Goal: Information Seeking & Learning: Find specific fact

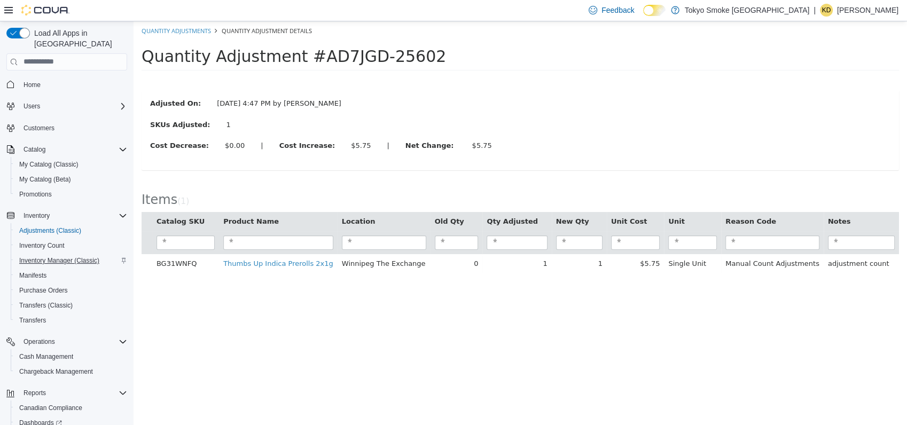
scroll to position [59, 0]
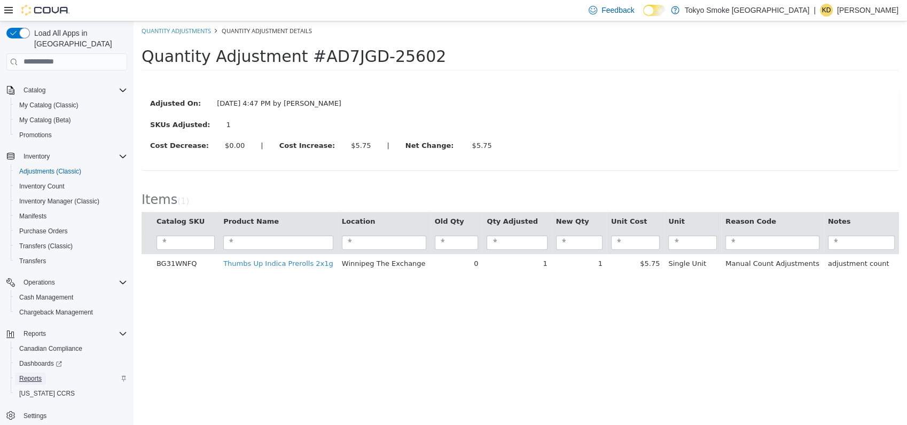
click at [35, 374] on span "Reports" at bounding box center [30, 378] width 22 height 9
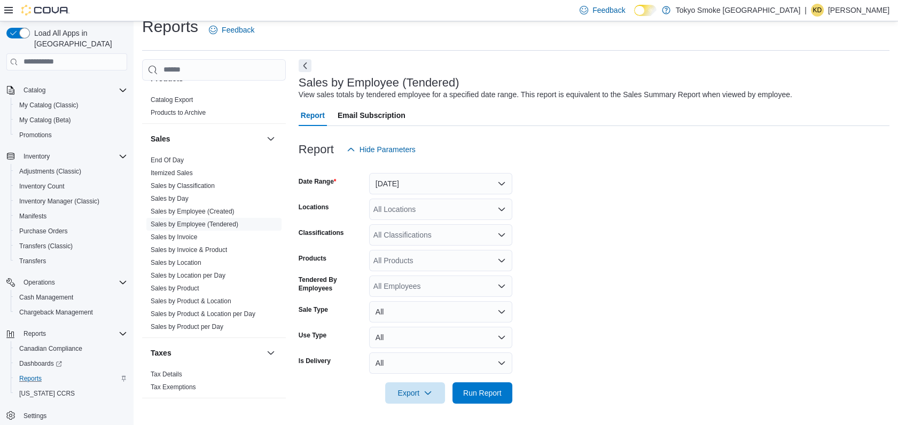
scroll to position [833, 0]
click at [179, 286] on link "Sales by Product" at bounding box center [175, 289] width 49 height 7
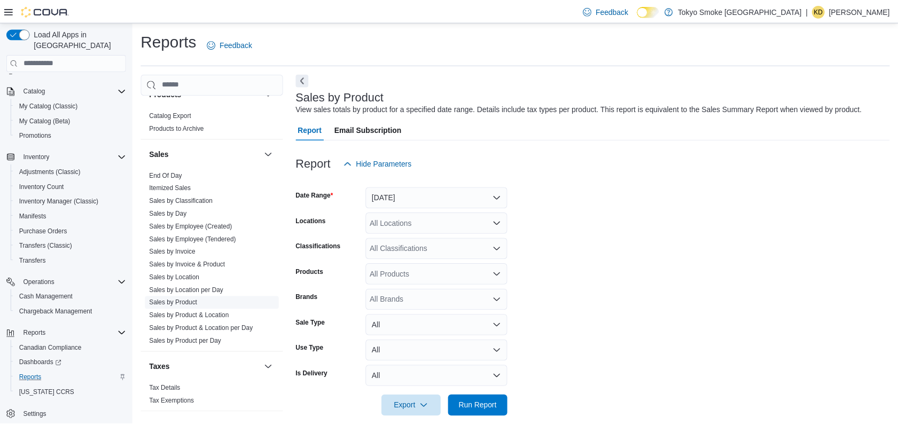
scroll to position [14, 0]
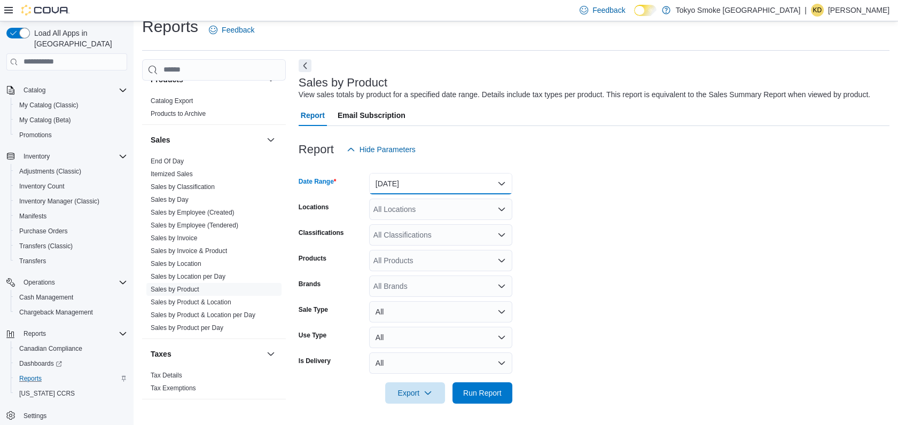
click at [423, 183] on button "[DATE]" at bounding box center [440, 183] width 143 height 21
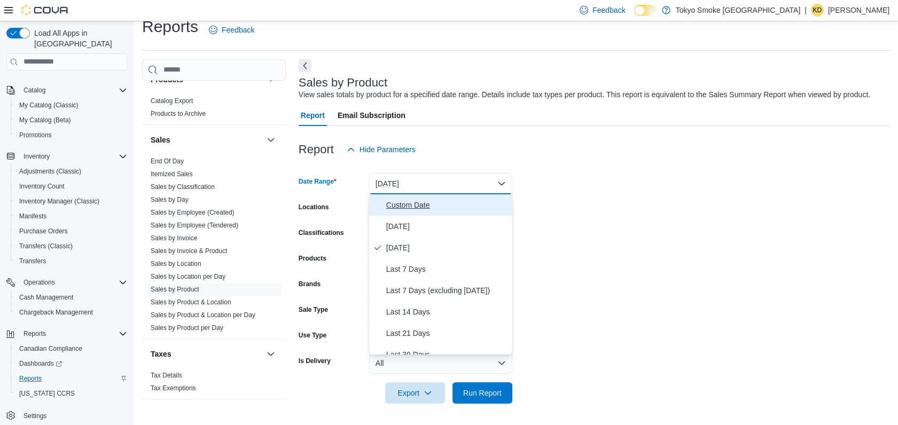
click at [408, 202] on span "Custom Date" at bounding box center [447, 205] width 122 height 13
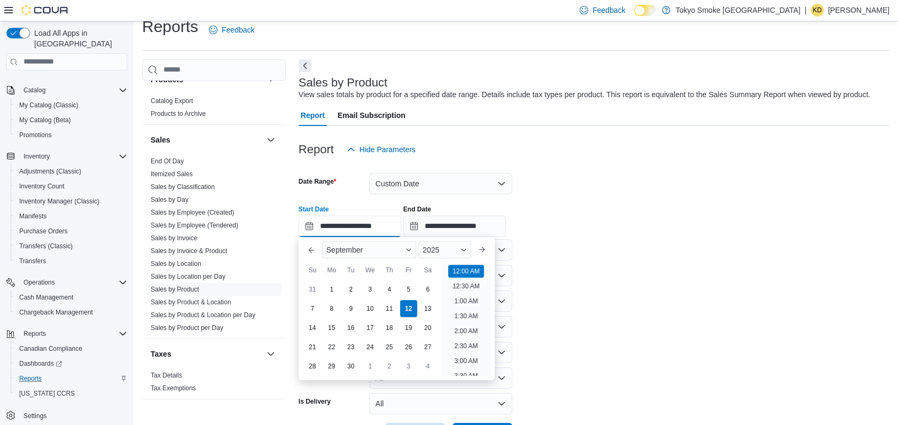
click at [354, 220] on input "**********" at bounding box center [350, 226] width 103 height 21
click at [308, 254] on button "Previous Month" at bounding box center [311, 249] width 17 height 17
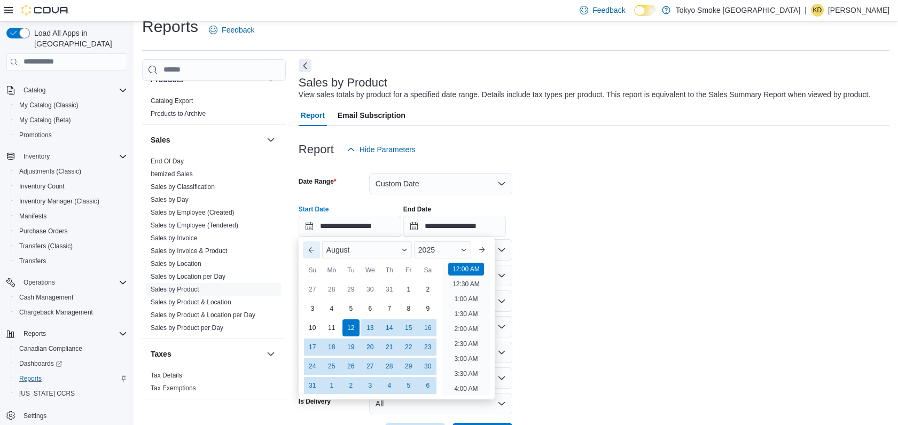
click at [308, 254] on button "Previous Month" at bounding box center [311, 249] width 17 height 17
type input "**********"
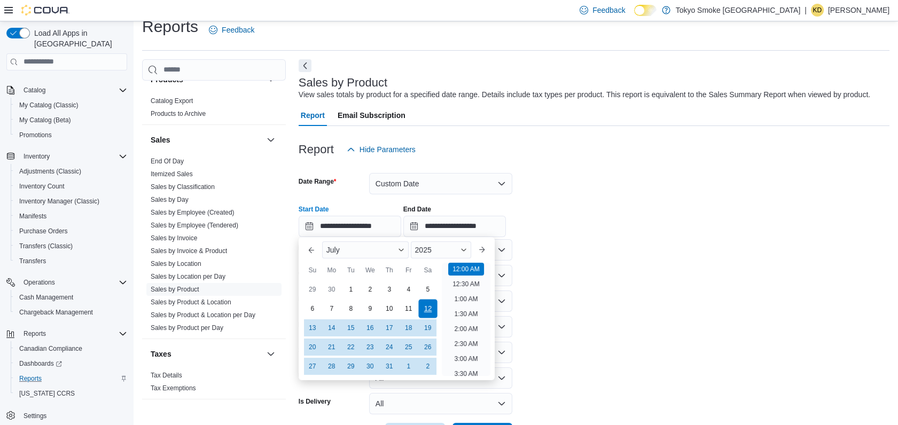
click at [426, 308] on div "12" at bounding box center [427, 308] width 19 height 19
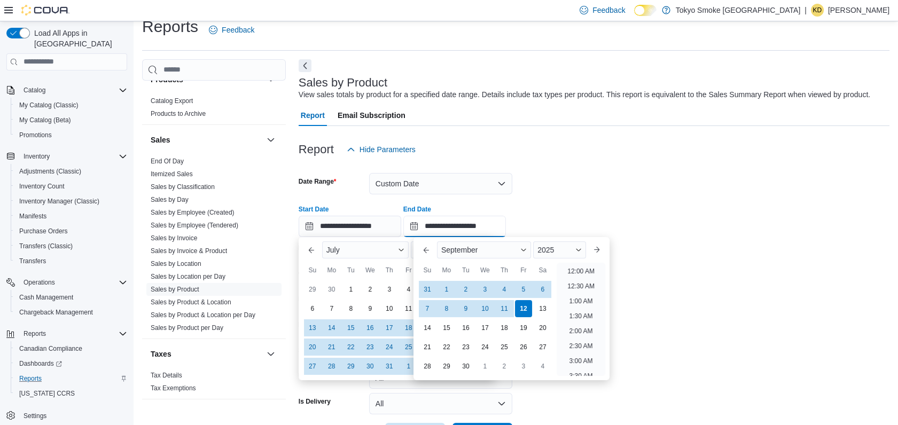
click at [457, 234] on input "**********" at bounding box center [454, 226] width 103 height 21
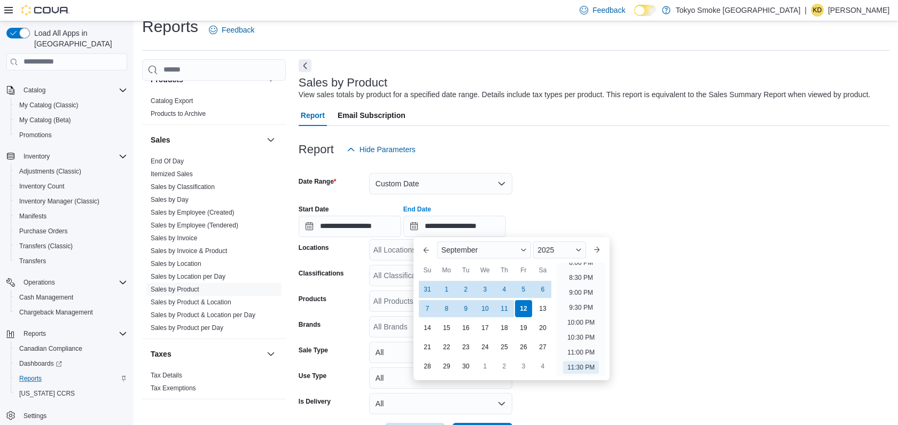
click at [642, 309] on form "**********" at bounding box center [594, 302] width 591 height 284
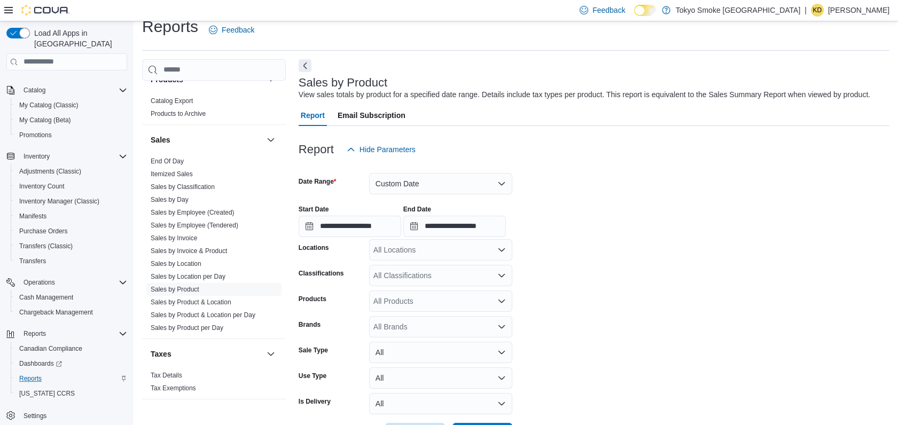
click at [418, 252] on div "All Locations" at bounding box center [440, 249] width 143 height 21
type input "****"
click at [425, 267] on span "Winnipeg The Exchange" at bounding box center [437, 268] width 81 height 11
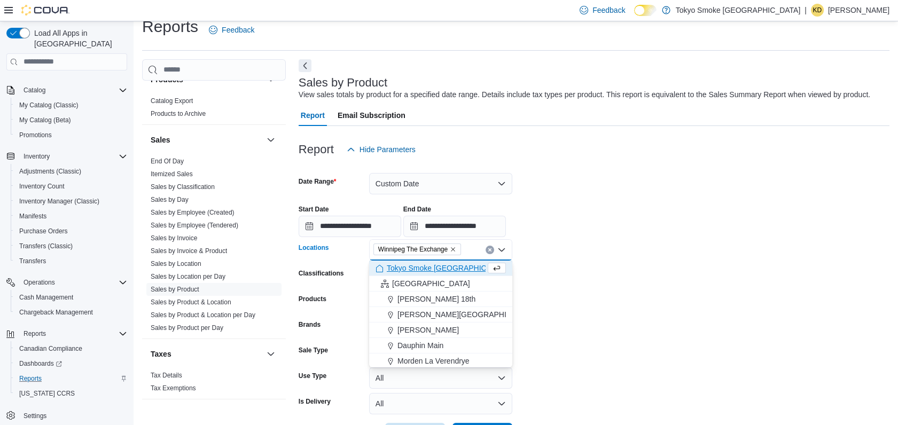
click at [571, 304] on form "**********" at bounding box center [594, 302] width 591 height 284
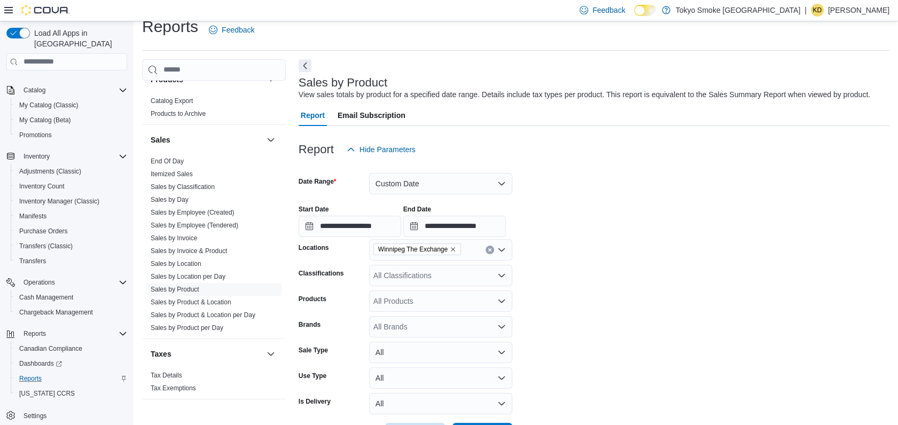
scroll to position [54, 0]
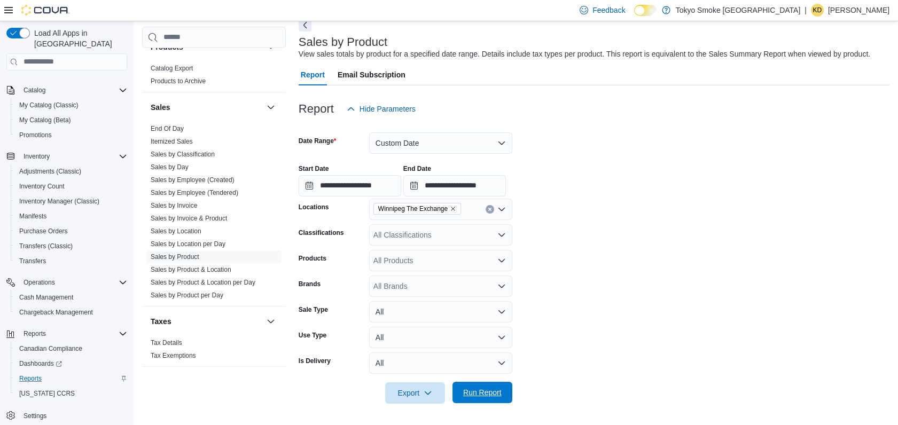
click at [495, 395] on span "Run Report" at bounding box center [482, 392] width 38 height 11
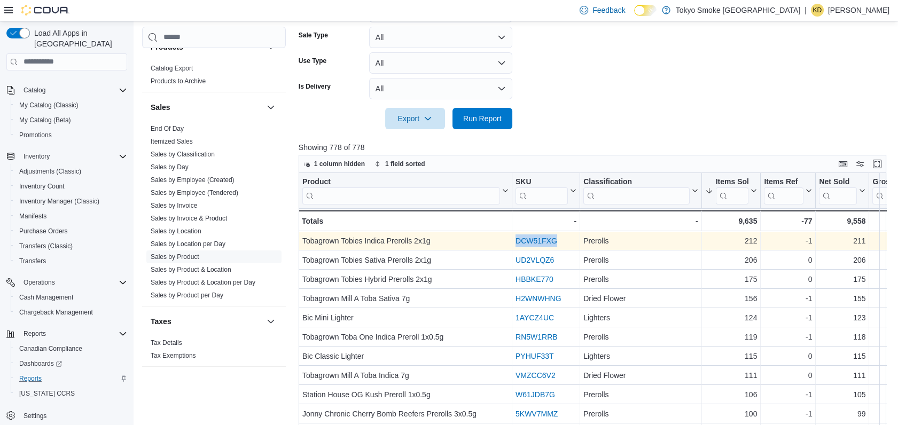
drag, startPoint x: 559, startPoint y: 244, endPoint x: 512, endPoint y: 239, distance: 47.2
click at [512, 239] on div "DCW51FXG - SKU URL, column 2, row 1" at bounding box center [546, 240] width 68 height 19
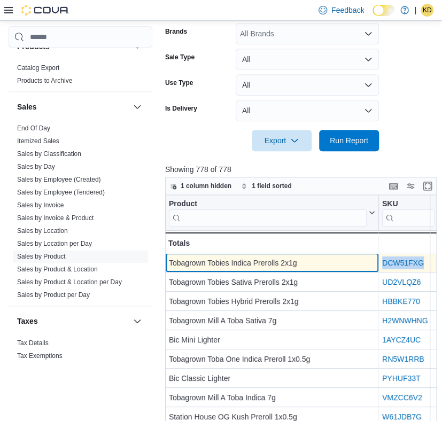
click at [288, 260] on div "Tobagrown Tobies Indica Prerolls 2x1g" at bounding box center [272, 263] width 206 height 13
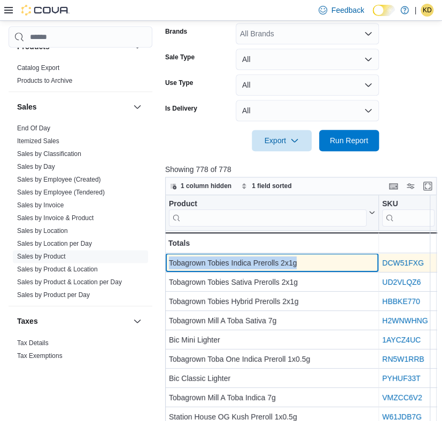
drag, startPoint x: 299, startPoint y: 264, endPoint x: 170, endPoint y: 266, distance: 129.3
click at [170, 266] on div "Tobagrown Tobies Indica Prerolls 2x1g" at bounding box center [272, 263] width 206 height 13
copy div "Tobagrown Tobies Indica Prerolls 2x1g"
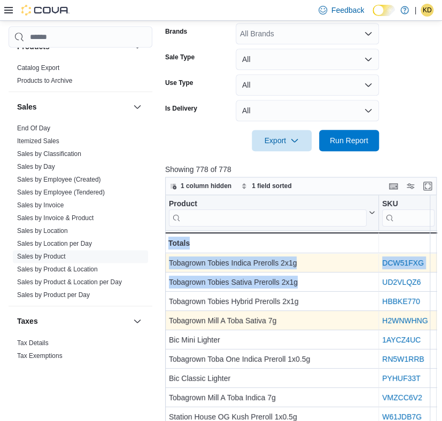
scroll to position [0, 13]
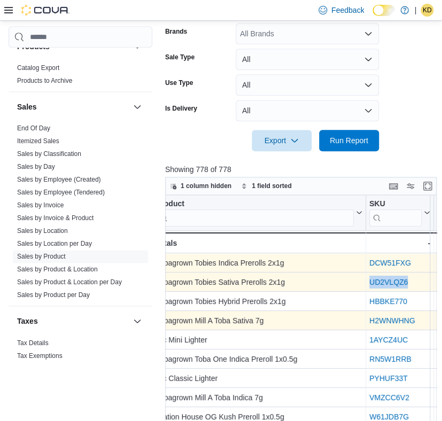
drag, startPoint x: 422, startPoint y: 284, endPoint x: 369, endPoint y: 286, distance: 54.0
click at [369, 286] on div "UD2VLQZ6" at bounding box center [399, 282] width 61 height 13
copy link "UD2VLQZ6"
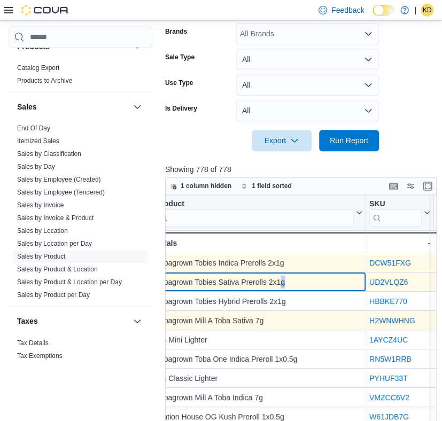
scroll to position [0, 0]
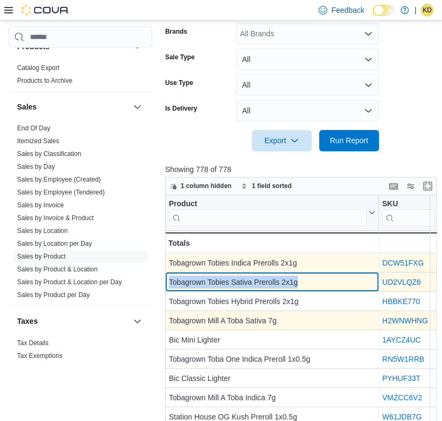
drag, startPoint x: 292, startPoint y: 279, endPoint x: 167, endPoint y: 283, distance: 125.1
click at [167, 283] on div "Tobagrown Tobies Sativa Prerolls 2x1g - Product, column 1, row 2" at bounding box center [272, 282] width 214 height 19
copy div "Tobagrown Tobies Sativa Prerolls 2x1g"
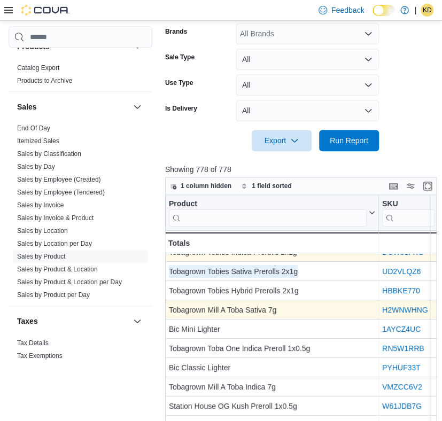
scroll to position [13, 0]
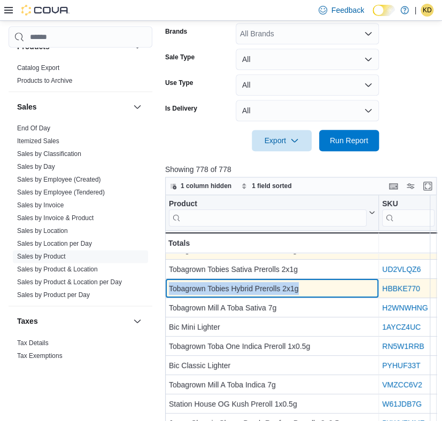
drag, startPoint x: 298, startPoint y: 289, endPoint x: 169, endPoint y: 287, distance: 128.7
click at [169, 287] on div "Tobagrown Tobies Hybrid Prerolls 2x1g" at bounding box center [272, 289] width 206 height 13
copy div "Tobagrown Tobies Hybrid Prerolls 2x1g"
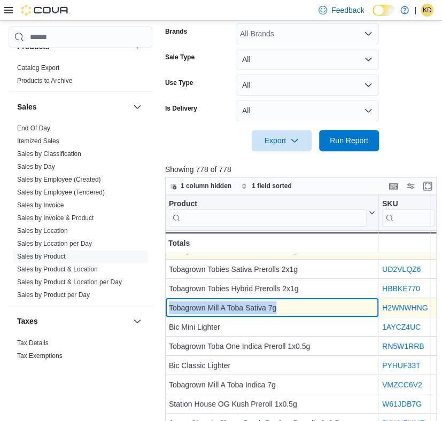
drag, startPoint x: 279, startPoint y: 309, endPoint x: 168, endPoint y: 308, distance: 110.6
click at [169, 308] on div "Tobagrown Mill A Toba Sativa 7g" at bounding box center [272, 308] width 206 height 13
copy div "Tobagrown Mill A Toba Sativa 7g"
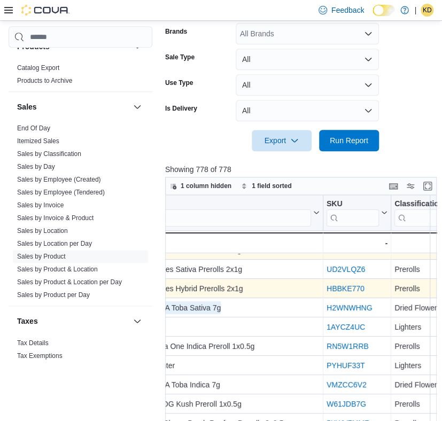
scroll to position [13, 68]
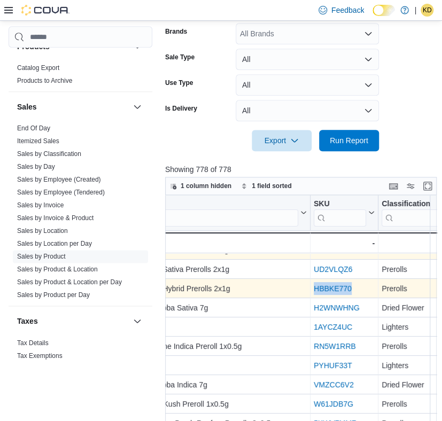
drag, startPoint x: 353, startPoint y: 292, endPoint x: 312, endPoint y: 283, distance: 42.0
click at [312, 283] on div "HBBKE770 - SKU URL, column 2, row 3" at bounding box center [344, 288] width 68 height 19
copy link "HBBKE770"
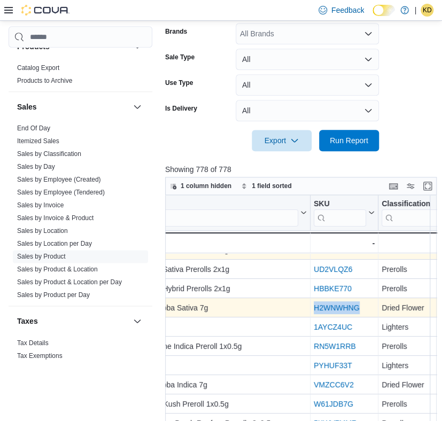
drag, startPoint x: 367, startPoint y: 306, endPoint x: 311, endPoint y: 310, distance: 56.2
click at [311, 310] on div "H2WNWHNG - SKU URL, column 2, row 4" at bounding box center [344, 308] width 68 height 19
copy link "H2WNWHNG"
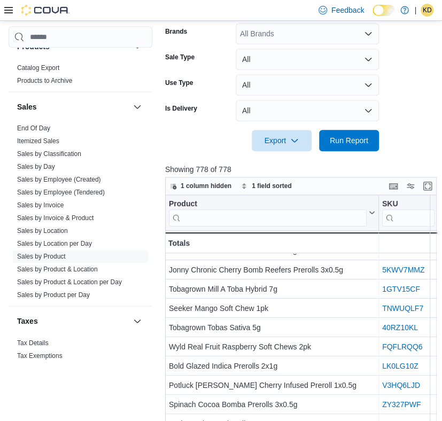
scroll to position [166, 0]
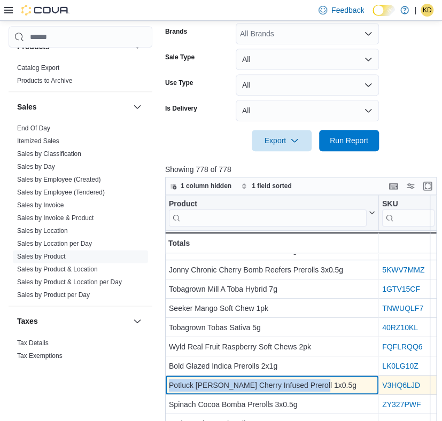
drag, startPoint x: 312, startPoint y: 386, endPoint x: 170, endPoint y: 386, distance: 142.6
click at [170, 386] on div "Potluck [PERSON_NAME] Cherry Infused Preroll 1x0.5g" at bounding box center [272, 385] width 206 height 13
copy div "Potluck [PERSON_NAME] Cherry Infused Preroll 1x0.5g"
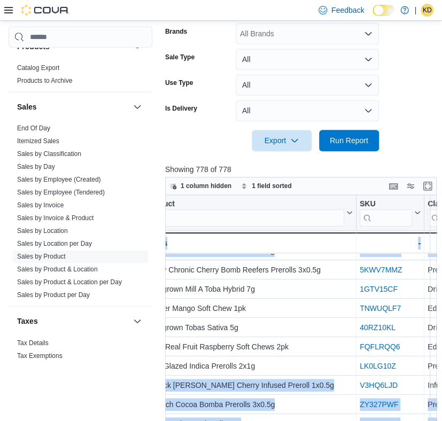
scroll to position [166, 26]
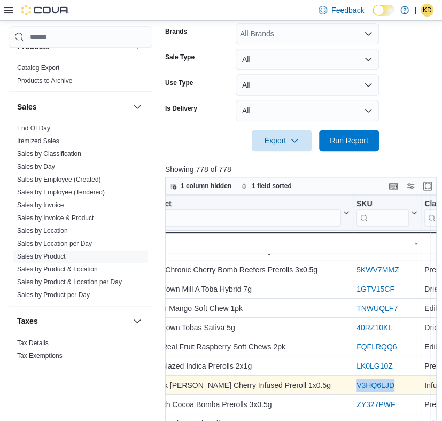
drag, startPoint x: 425, startPoint y: 386, endPoint x: 354, endPoint y: 382, distance: 71.1
click at [354, 382] on div "V3HQ6LJD - SKU URL, column 2, row 16" at bounding box center [387, 385] width 68 height 19
copy link "V3HQ6LJD"
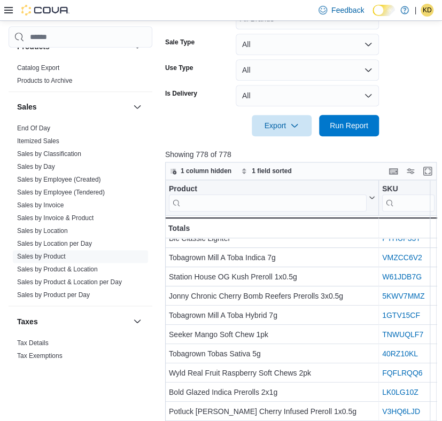
scroll to position [125, 13]
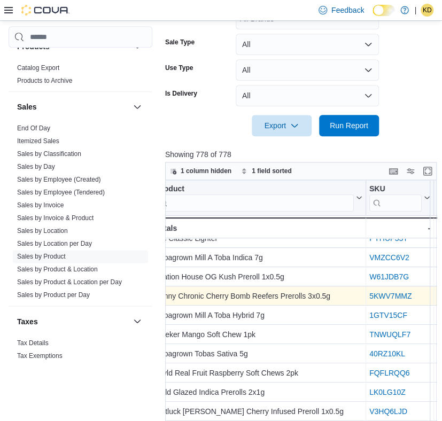
drag, startPoint x: 426, startPoint y: 297, endPoint x: 370, endPoint y: 297, distance: 56.6
click at [370, 297] on div "5KWV7MMZ" at bounding box center [399, 296] width 61 height 13
drag, startPoint x: 417, startPoint y: 293, endPoint x: 369, endPoint y: 295, distance: 48.1
click at [369, 295] on div "5KWV7MMZ" at bounding box center [399, 296] width 61 height 13
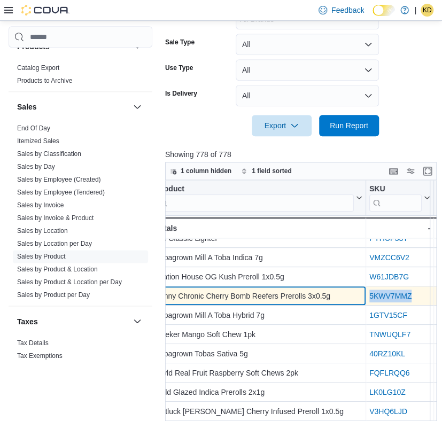
click at [335, 297] on div "Jonny Chronic Cherry Bomb Reefers Prerolls 3x0.5g" at bounding box center [259, 296] width 206 height 13
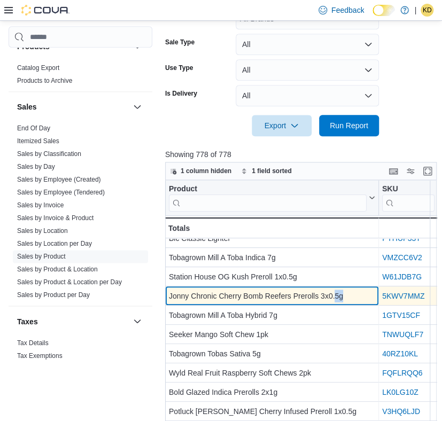
click at [335, 297] on div "Jonny Chronic Cherry Bomb Reefers Prerolls 3x0.5g" at bounding box center [272, 296] width 206 height 13
click at [357, 293] on div "Jonny Chronic Cherry Bomb Reefers Prerolls 3x0.5g" at bounding box center [272, 296] width 206 height 13
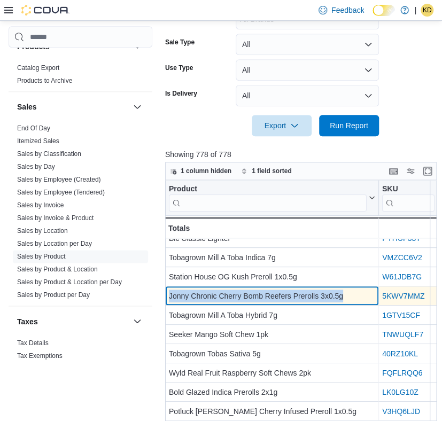
drag, startPoint x: 357, startPoint y: 292, endPoint x: 169, endPoint y: 293, distance: 188.0
click at [169, 293] on div "Jonny Chronic Cherry Bomb Reefers Prerolls 3x0.5g" at bounding box center [272, 296] width 206 height 13
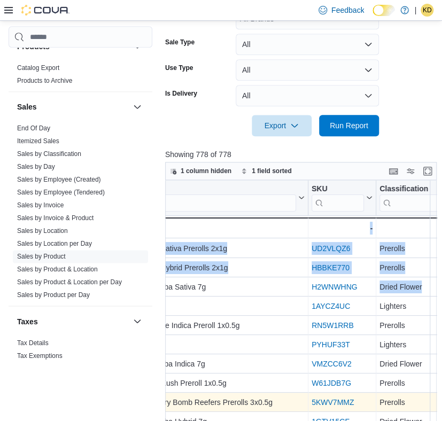
scroll to position [19, 121]
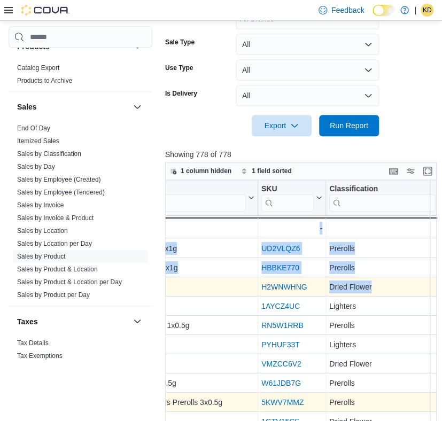
drag, startPoint x: 428, startPoint y: 285, endPoint x: 413, endPoint y: 289, distance: 14.9
click at [225, 285] on div "Tobagrown Mill A Toba Sativa 7g" at bounding box center [151, 287] width 206 height 13
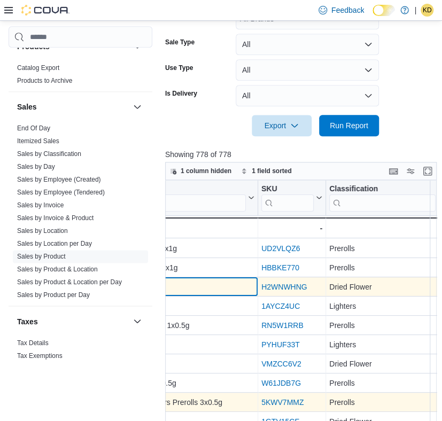
scroll to position [19, 0]
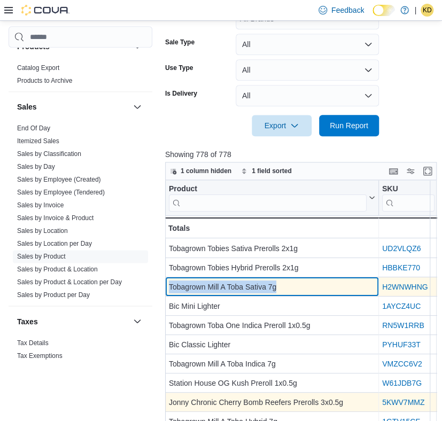
drag, startPoint x: 279, startPoint y: 285, endPoint x: 167, endPoint y: 291, distance: 112.8
click at [167, 291] on div "Tobagrown Mill A Toba Sativa 7g - Product, column 1, row 4" at bounding box center [272, 287] width 214 height 19
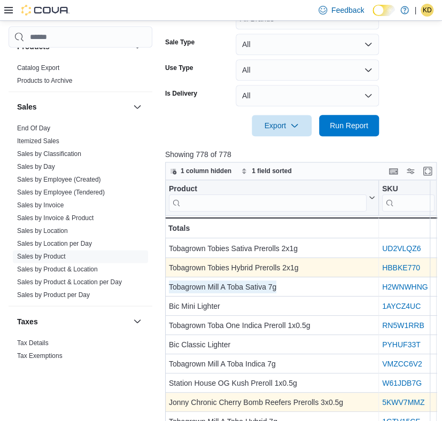
scroll to position [19, 65]
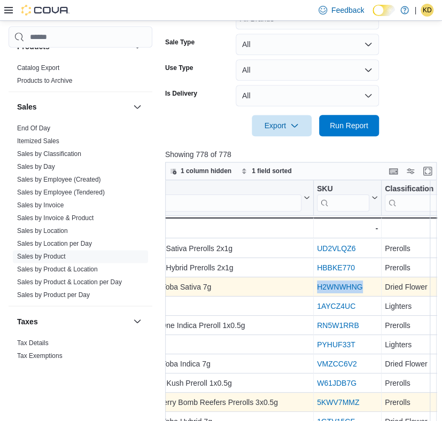
drag, startPoint x: 371, startPoint y: 284, endPoint x: 318, endPoint y: 294, distance: 53.9
click at [318, 294] on div "H2WNWHNG - SKU URL, column 2, row 4" at bounding box center [348, 287] width 68 height 19
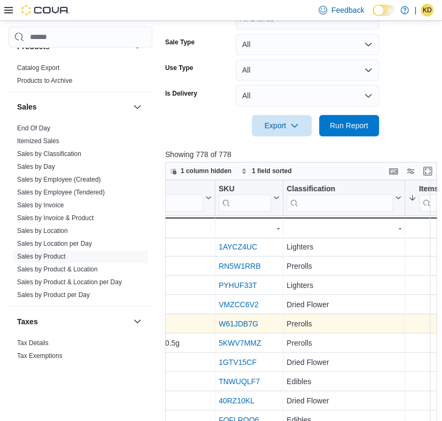
scroll to position [78, 164]
drag, startPoint x: 265, startPoint y: 323, endPoint x: 214, endPoint y: 323, distance: 51.8
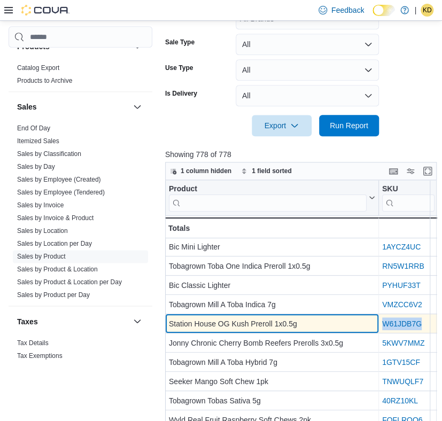
click at [214, 323] on div "Station House OG Kush Preroll 1x0.5g - Product, column 1, row 9" at bounding box center [272, 324] width 214 height 19
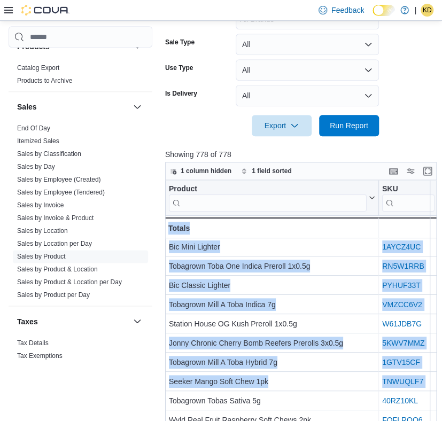
scroll to position [78, 13]
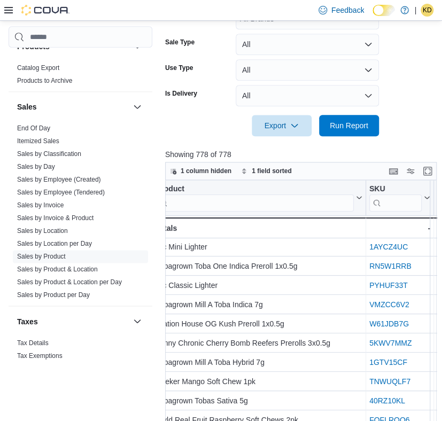
click at [424, 323] on div "W61JDB7G" at bounding box center [399, 324] width 61 height 13
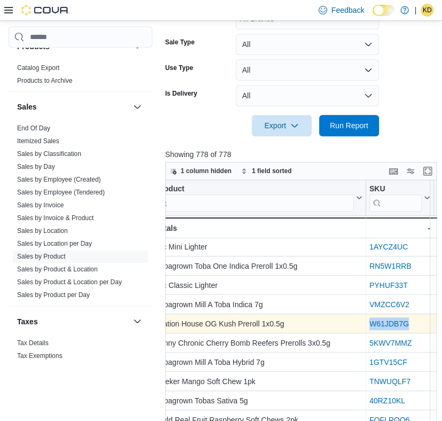
drag, startPoint x: 412, startPoint y: 326, endPoint x: 371, endPoint y: 325, distance: 41.7
click at [371, 325] on div "W61JDB7G" at bounding box center [399, 324] width 61 height 13
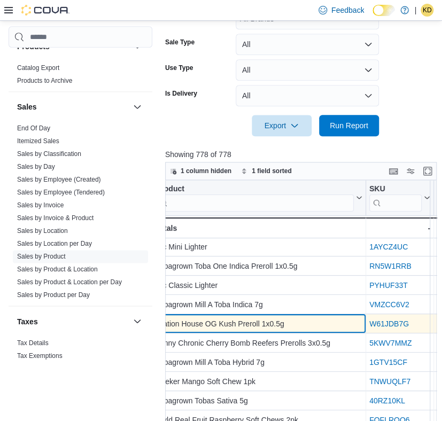
scroll to position [78, 0]
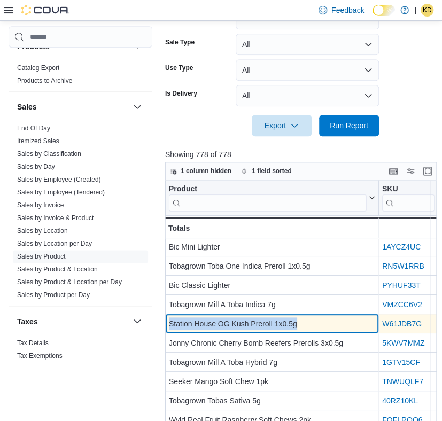
drag, startPoint x: 292, startPoint y: 321, endPoint x: 170, endPoint y: 322, distance: 121.8
click at [170, 322] on div "Station House OG Kush Preroll 1x0.5g" at bounding box center [272, 324] width 206 height 13
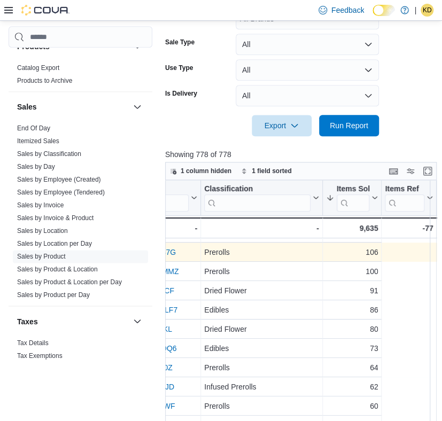
scroll to position [150, 0]
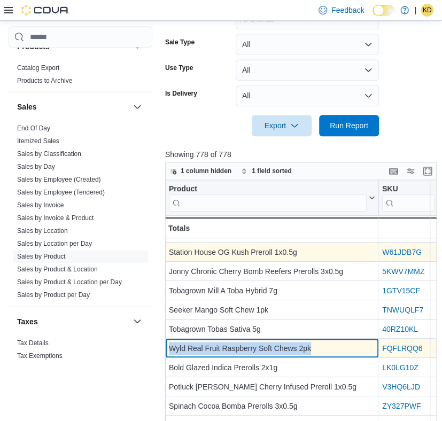
drag, startPoint x: 316, startPoint y: 349, endPoint x: 168, endPoint y: 346, distance: 148.5
click at [169, 346] on div "Wyld Real Fruit Raspberry Soft Chews 2pk" at bounding box center [272, 348] width 206 height 13
click at [318, 347] on div "Wyld Real Fruit Raspberry Soft Chews 2pk" at bounding box center [272, 348] width 206 height 13
drag, startPoint x: 318, startPoint y: 347, endPoint x: 171, endPoint y: 348, distance: 146.9
click at [171, 348] on div "Wyld Real Fruit Raspberry Soft Chews 2pk" at bounding box center [272, 348] width 206 height 13
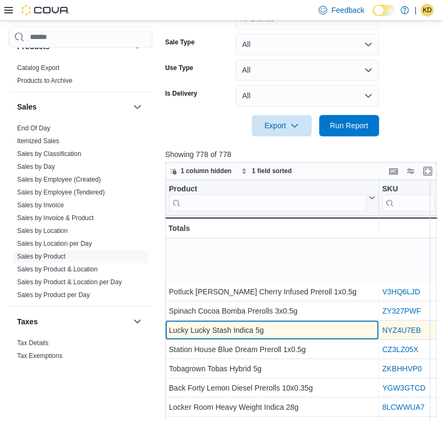
scroll to position [314, 0]
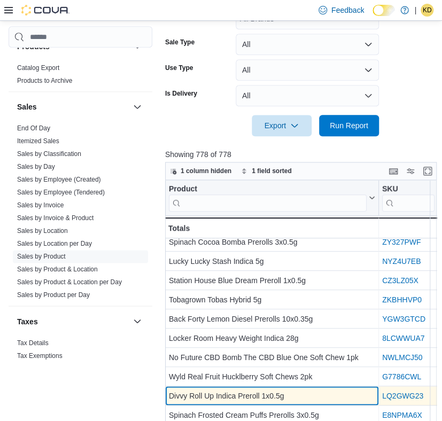
drag, startPoint x: 329, startPoint y: 336, endPoint x: 317, endPoint y: 390, distance: 54.7
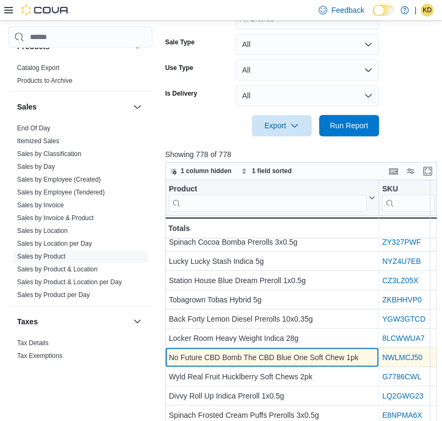
drag, startPoint x: 317, startPoint y: 390, endPoint x: 278, endPoint y: 366, distance: 46.3
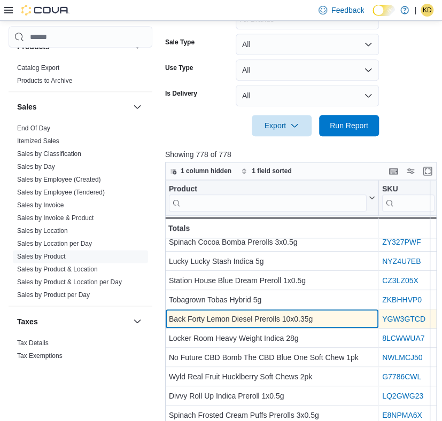
drag, startPoint x: 278, startPoint y: 366, endPoint x: 256, endPoint y: 315, distance: 55.5
click at [256, 315] on div "Back Forty Lemon Diesel Prerolls 10x0.35g" at bounding box center [272, 319] width 206 height 13
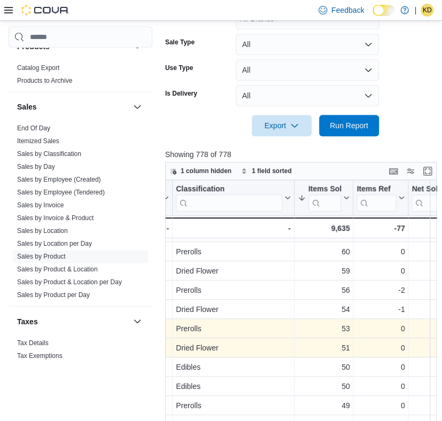
scroll to position [304, 0]
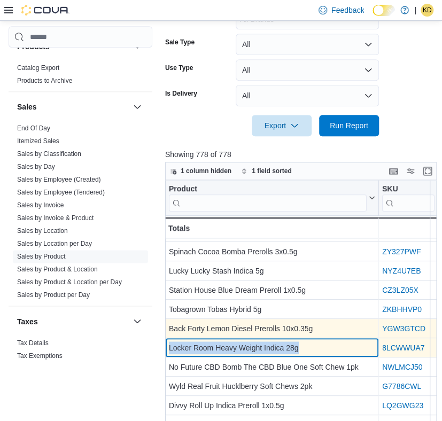
drag, startPoint x: 306, startPoint y: 346, endPoint x: 168, endPoint y: 346, distance: 138.3
click at [169, 346] on div "Locker Room Heavy Weight Indica 28g" at bounding box center [272, 348] width 206 height 13
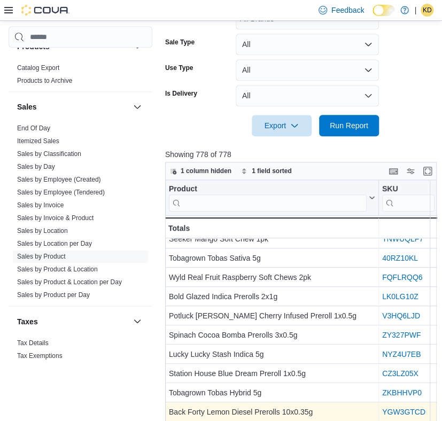
scroll to position [221, 21]
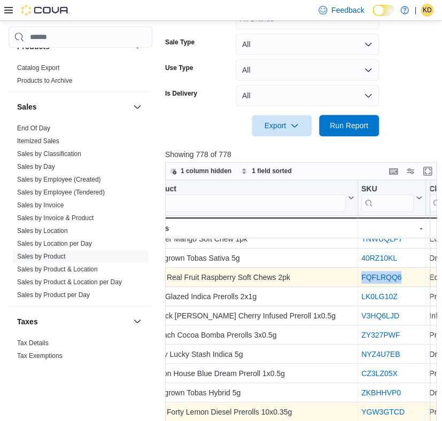
drag, startPoint x: 427, startPoint y: 277, endPoint x: 361, endPoint y: 279, distance: 66.2
click at [361, 279] on div "FQFLRQQ6" at bounding box center [391, 277] width 61 height 13
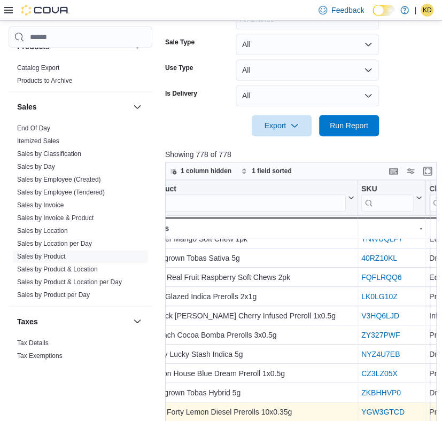
click at [428, 138] on div at bounding box center [299, 142] width 268 height 13
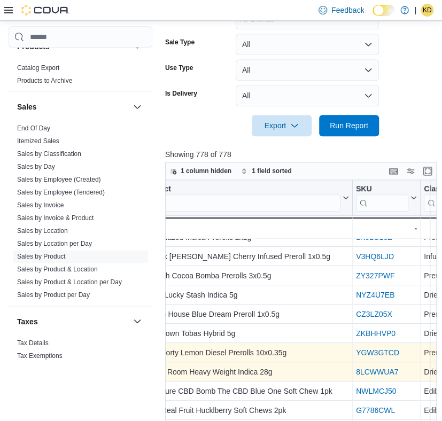
scroll to position [280, 33]
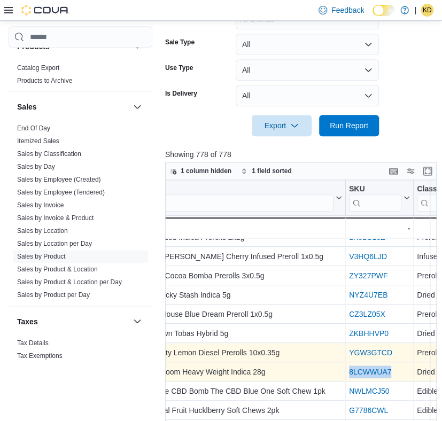
drag, startPoint x: 397, startPoint y: 370, endPoint x: 346, endPoint y: 364, distance: 51.6
click at [346, 364] on div "8LCWWUA7 - SKU URL, column 2, row 22" at bounding box center [380, 372] width 68 height 19
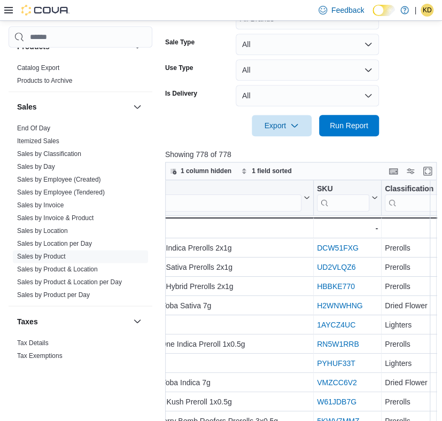
scroll to position [0, 0]
